Goal: Task Accomplishment & Management: Use online tool/utility

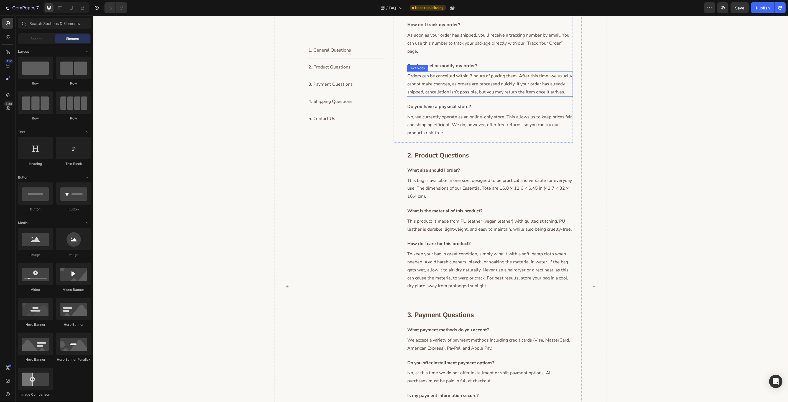
scroll to position [215, 0]
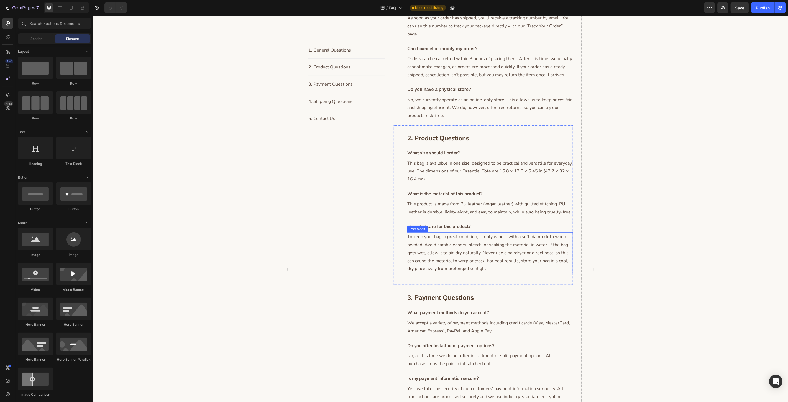
click at [449, 259] on p "To keep your bag in great condition, simply wipe it with a soft, damp cloth whe…" at bounding box center [489, 253] width 165 height 40
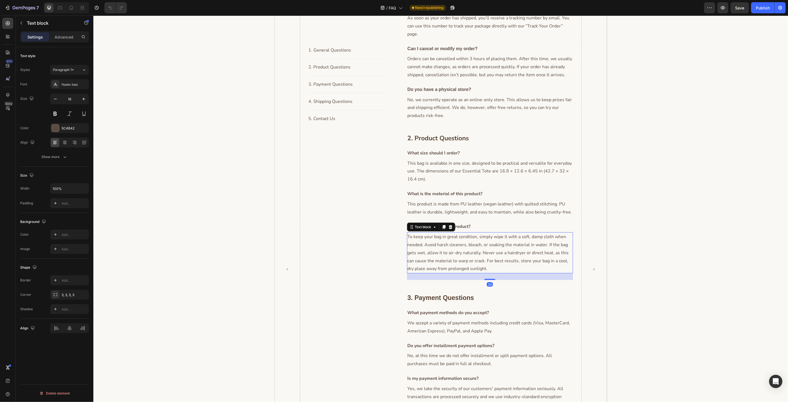
click at [430, 259] on p "To keep your bag in great condition, simply wipe it with a soft, damp cloth whe…" at bounding box center [489, 253] width 165 height 40
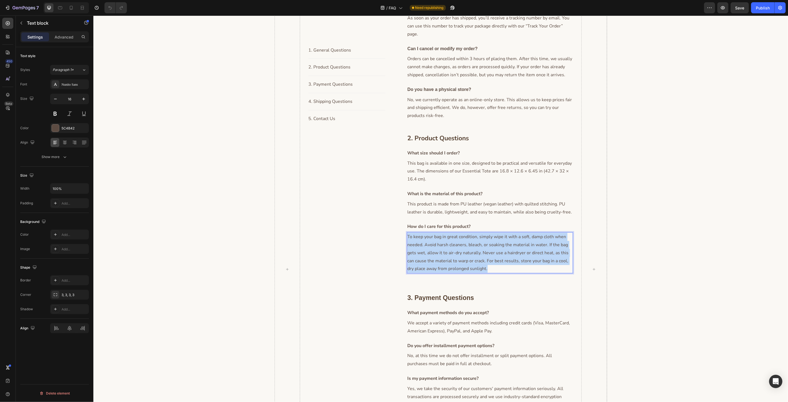
click at [430, 259] on p "To keep your bag in great condition, simply wipe it with a soft, damp cloth whe…" at bounding box center [489, 253] width 165 height 40
copy p "To keep your bag in great condition, simply wipe it with a soft, damp cloth whe…"
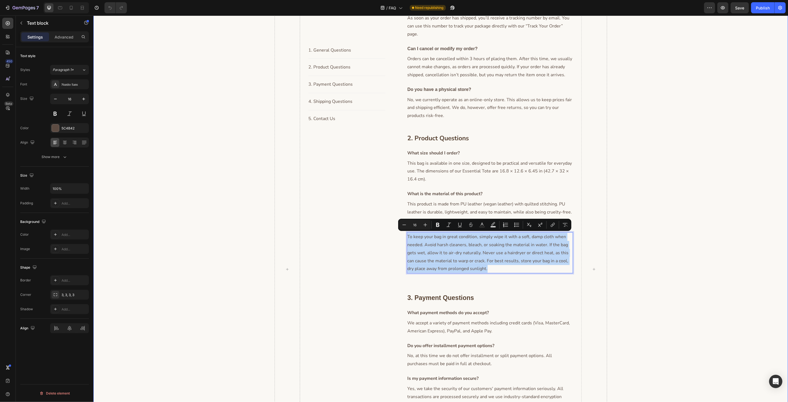
click at [624, 240] on div "1. General Questions Button Title Line 2. Product Questions Button Title Line 3…" at bounding box center [440, 269] width 687 height 692
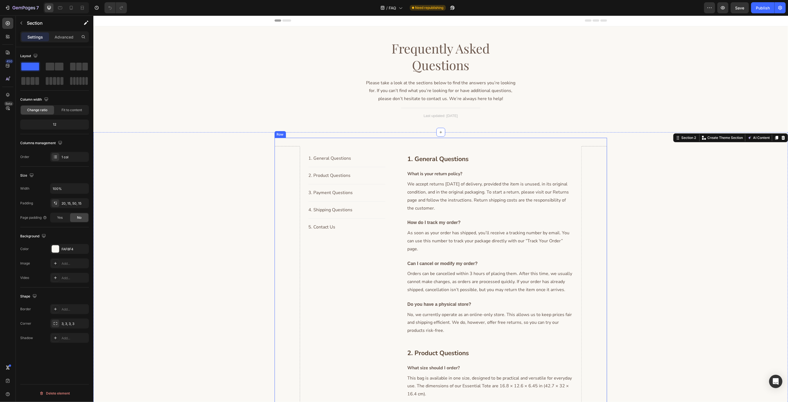
scroll to position [0, 0]
click at [767, 8] on div "Publish" at bounding box center [763, 8] width 14 height 6
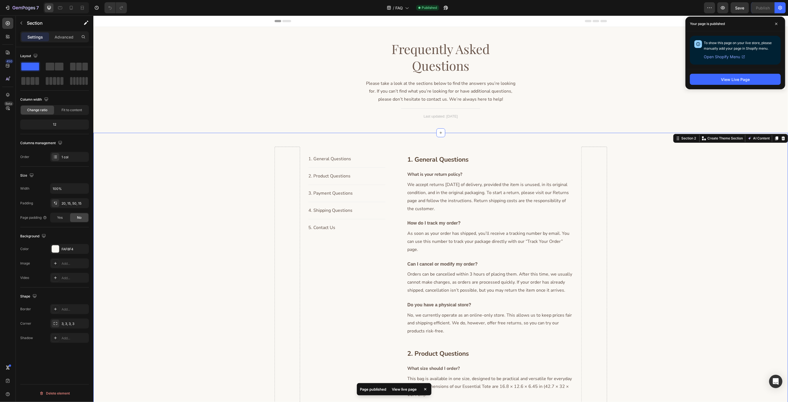
click at [19, 14] on div "7 Version history / FAQ Published Preview Save Publish" at bounding box center [394, 8] width 788 height 16
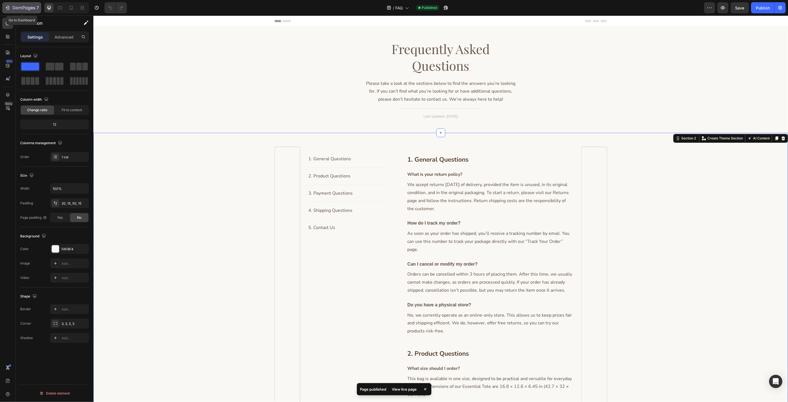
click at [20, 13] on button "7" at bounding box center [21, 7] width 39 height 11
